Goal: Transaction & Acquisition: Purchase product/service

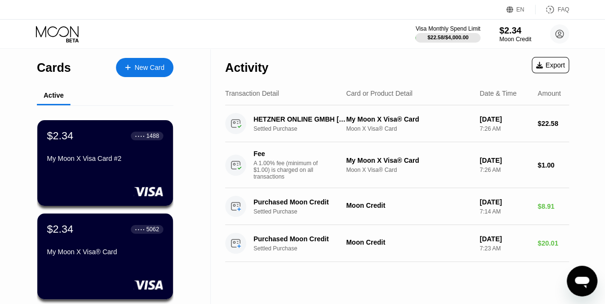
click at [513, 30] on div "$2.34" at bounding box center [516, 30] width 32 height 10
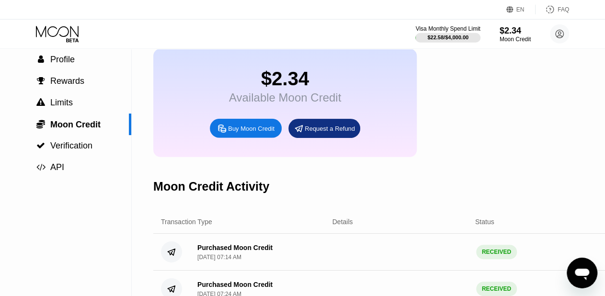
scroll to position [9, 0]
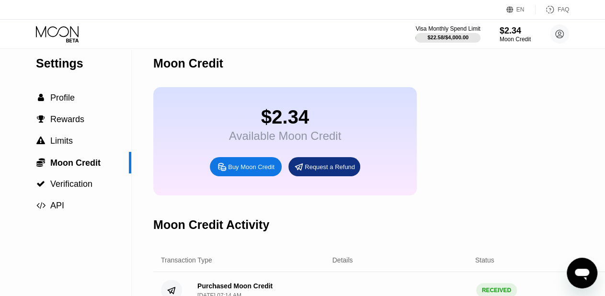
click at [241, 171] on div "Buy Moon Credit" at bounding box center [251, 167] width 46 height 8
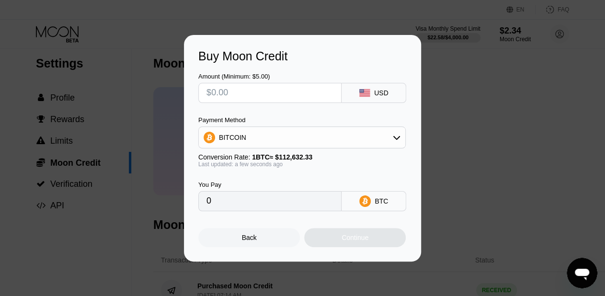
click at [330, 142] on div "BITCOIN" at bounding box center [302, 137] width 207 height 19
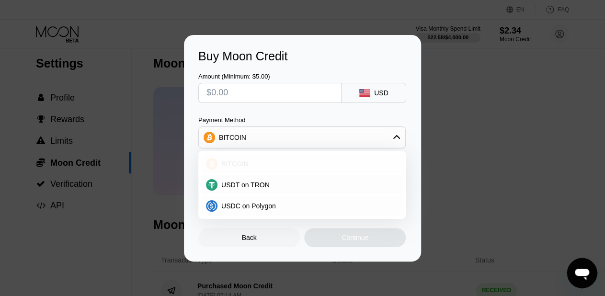
click at [243, 167] on span "BITCOIN" at bounding box center [234, 164] width 27 height 8
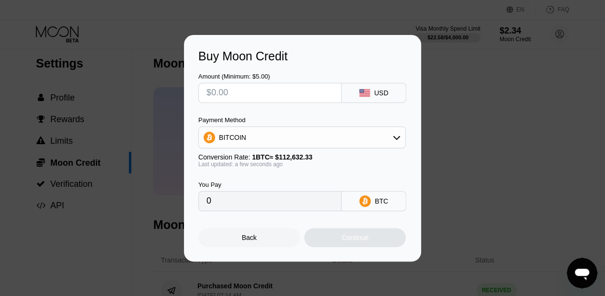
click at [241, 93] on input "text" at bounding box center [270, 92] width 127 height 19
type input "$2"
type input "0.00001776"
type input "$20"
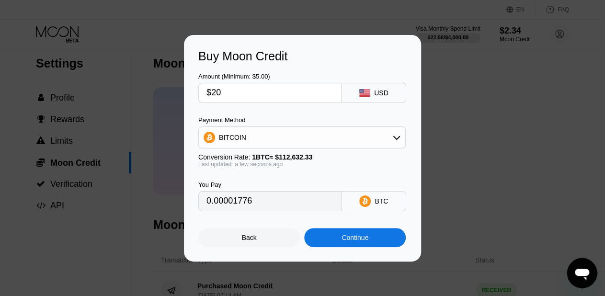
type input "0.00017757"
type input "$20"
click at [470, 122] on div "Buy Moon Credit Amount (Minimum: $5.00) $20 USD Payment Method BITCOIN Conversi…" at bounding box center [302, 148] width 605 height 227
click at [352, 239] on div "Continue" at bounding box center [355, 238] width 27 height 8
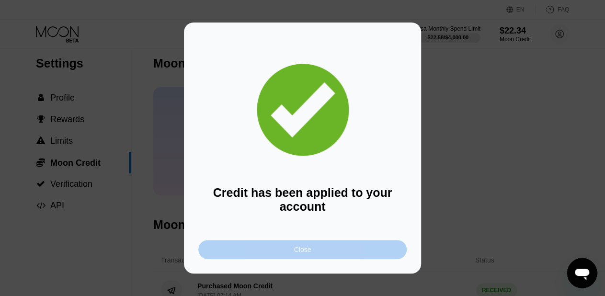
click at [325, 253] on div "Close" at bounding box center [302, 249] width 209 height 19
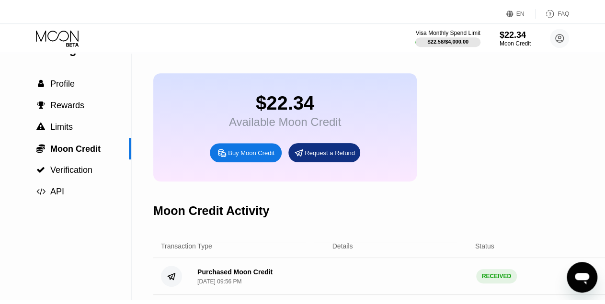
scroll to position [0, 0]
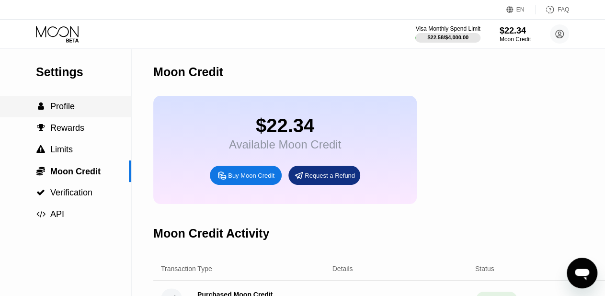
click at [64, 107] on span "Profile" at bounding box center [62, 107] width 24 height 10
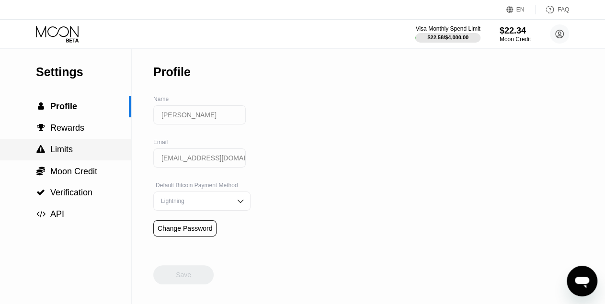
click at [66, 152] on span "Limits" at bounding box center [61, 150] width 23 height 10
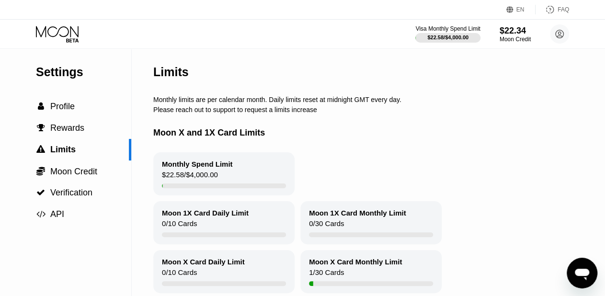
click at [53, 32] on icon at bounding box center [58, 34] width 45 height 17
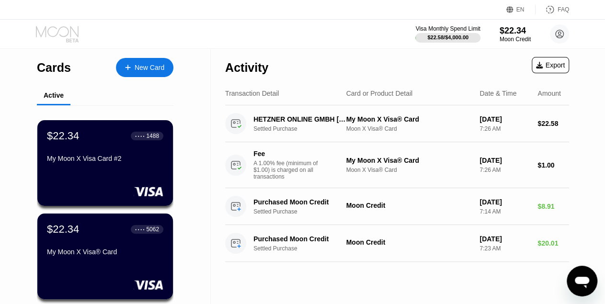
click at [60, 37] on icon at bounding box center [58, 34] width 45 height 17
click at [247, 217] on div "Purchased Moon Credit Settled Purchase" at bounding box center [281, 206] width 113 height 21
click at [235, 211] on circle at bounding box center [235, 206] width 21 height 21
click at [269, 211] on div "Purchased Moon Credit Settled Purchase" at bounding box center [305, 206] width 102 height 17
click at [246, 247] on div "Purchased Moon Credit Settled Purchase" at bounding box center [281, 243] width 113 height 21
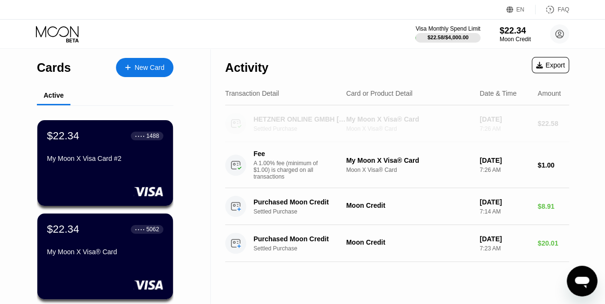
click at [290, 128] on div "Settled Purchase" at bounding box center [305, 129] width 102 height 7
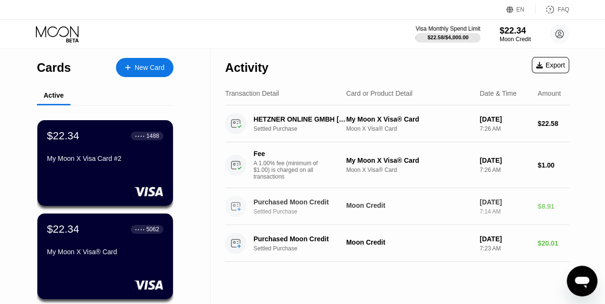
click at [266, 213] on div "Purchased Moon Credit Settled Purchase" at bounding box center [305, 206] width 102 height 17
click at [240, 209] on icon at bounding box center [236, 207] width 9 height 8
click at [235, 248] on circle at bounding box center [235, 243] width 21 height 21
click at [522, 12] on div "EN" at bounding box center [521, 9] width 8 height 7
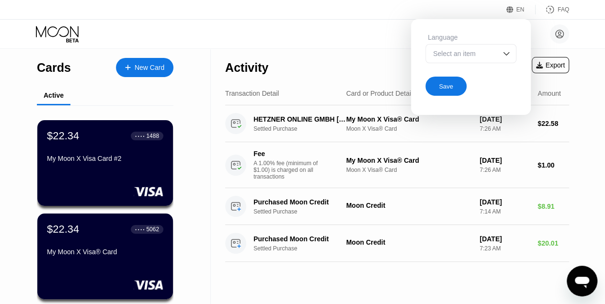
click at [511, 54] on img at bounding box center [507, 54] width 10 height 10
click at [454, 53] on div "Select an item" at bounding box center [464, 54] width 66 height 8
click at [359, 32] on div "Bob Hurteau greatworks2000@gmail.com  Home Settings Support Careers About Us L…" at bounding box center [302, 34] width 605 height 29
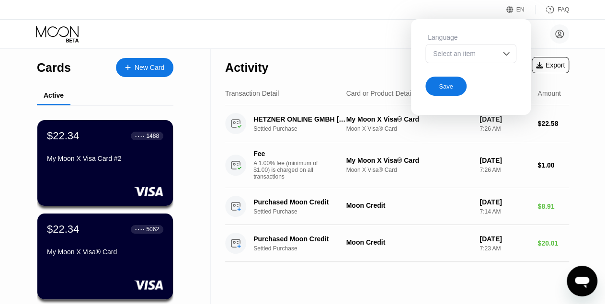
click at [505, 51] on img at bounding box center [507, 54] width 10 height 10
click at [526, 8] on div "EN" at bounding box center [521, 10] width 29 height 10
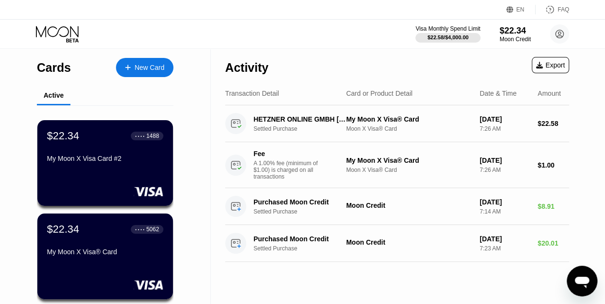
click at [525, 7] on div "EN" at bounding box center [521, 10] width 29 height 10
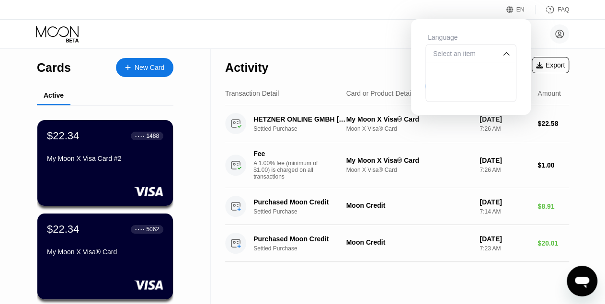
click at [470, 54] on div "Select an item" at bounding box center [464, 54] width 66 height 8
click at [573, 10] on div "EN Language Select an item Save FAQ" at bounding box center [302, 10] width 605 height 20
click at [582, 34] on div "Bob Hurteau greatworks2000@gmail.com  Home Settings Support Careers About Us L…" at bounding box center [302, 34] width 605 height 29
click at [358, 40] on div "Bob Hurteau greatworks2000@gmail.com  Home Settings Support Careers About Us L…" at bounding box center [302, 34] width 605 height 29
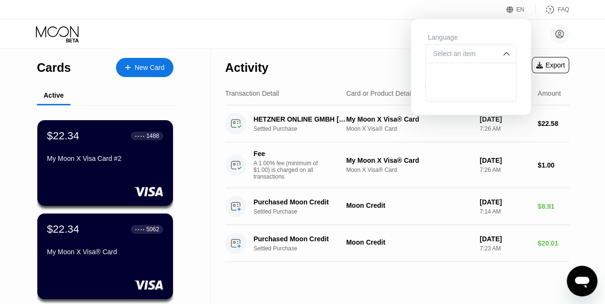
click at [510, 9] on icon at bounding box center [510, 9] width 7 height 7
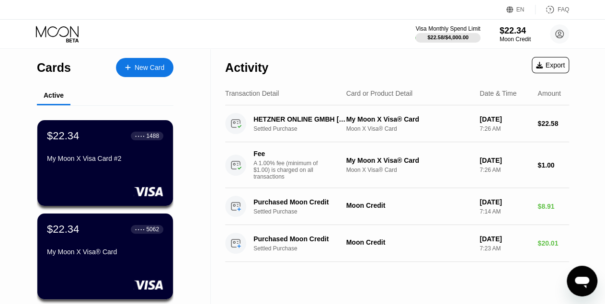
click at [58, 34] on icon at bounding box center [58, 34] width 45 height 17
click at [52, 33] on icon at bounding box center [58, 34] width 45 height 17
click at [54, 34] on icon at bounding box center [58, 34] width 45 height 17
click at [54, 97] on div "Active" at bounding box center [54, 96] width 20 height 8
click at [264, 120] on div "HETZNER ONLINE GMBH [DOMAIN_NAME][URL] DE" at bounding box center [301, 120] width 95 height 8
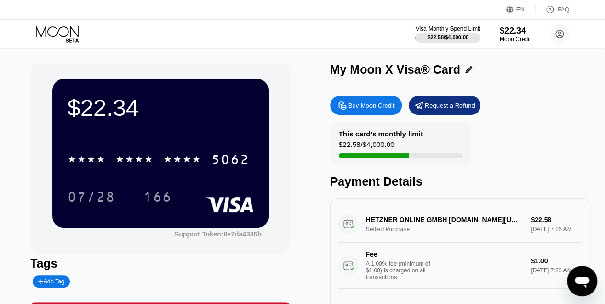
click at [62, 28] on icon at bounding box center [58, 34] width 45 height 17
